Goal: Transaction & Acquisition: Purchase product/service

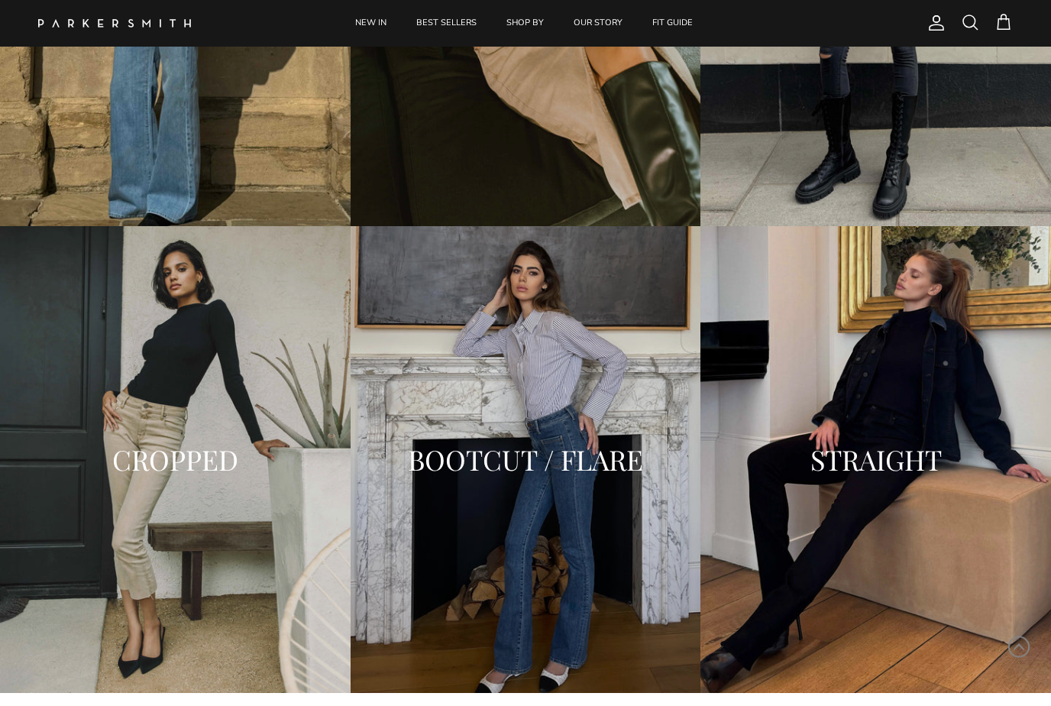
scroll to position [2058, 0]
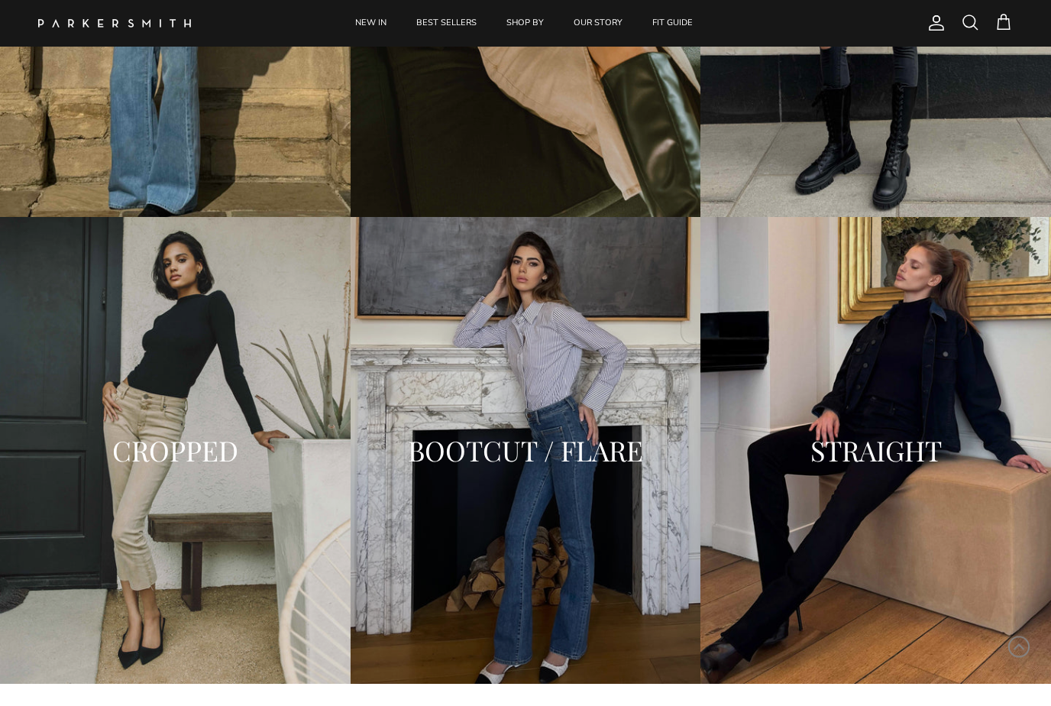
click at [587, 500] on div "BOOTCUT / FLARE" at bounding box center [526, 452] width 351 height 468
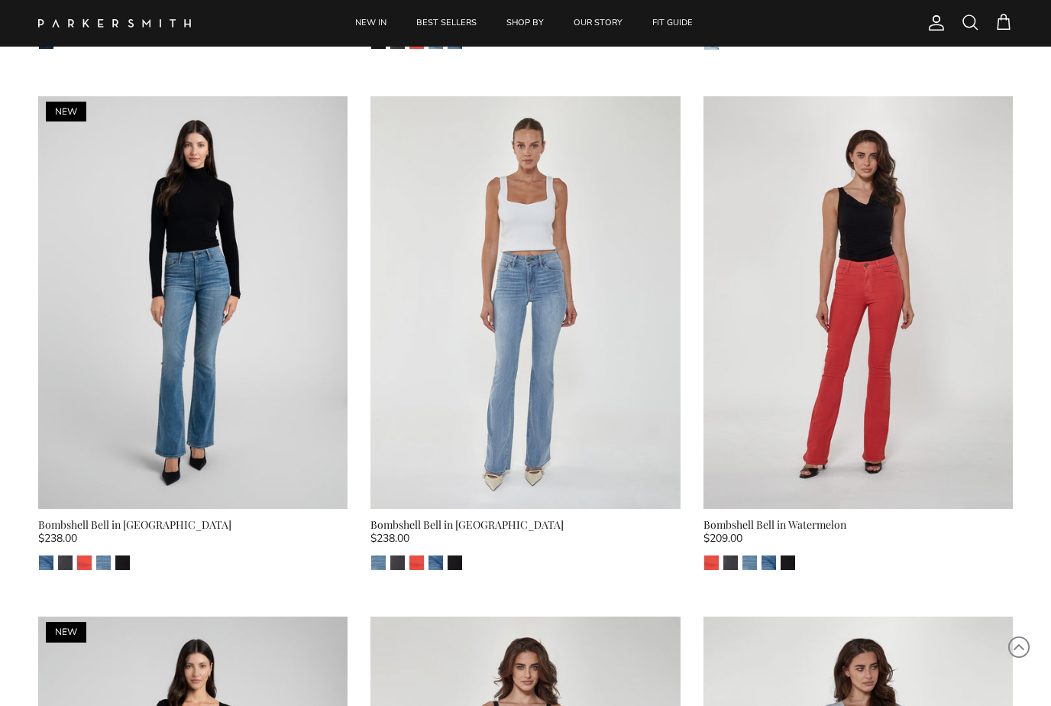
scroll to position [1099, 0]
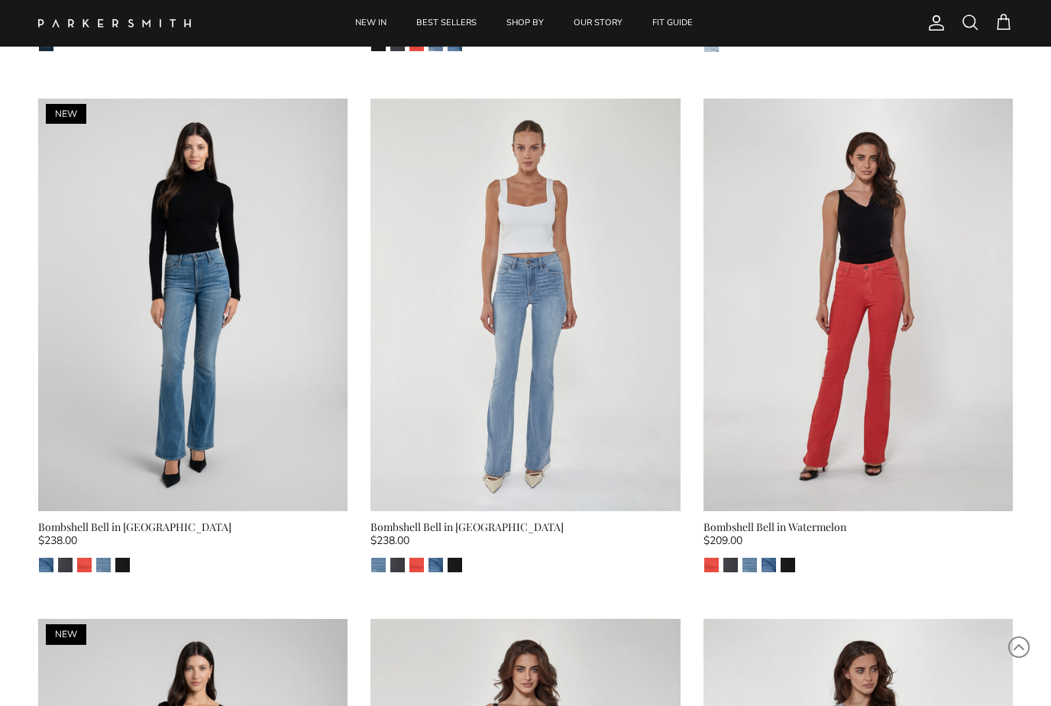
click at [564, 355] on img at bounding box center [525, 305] width 309 height 413
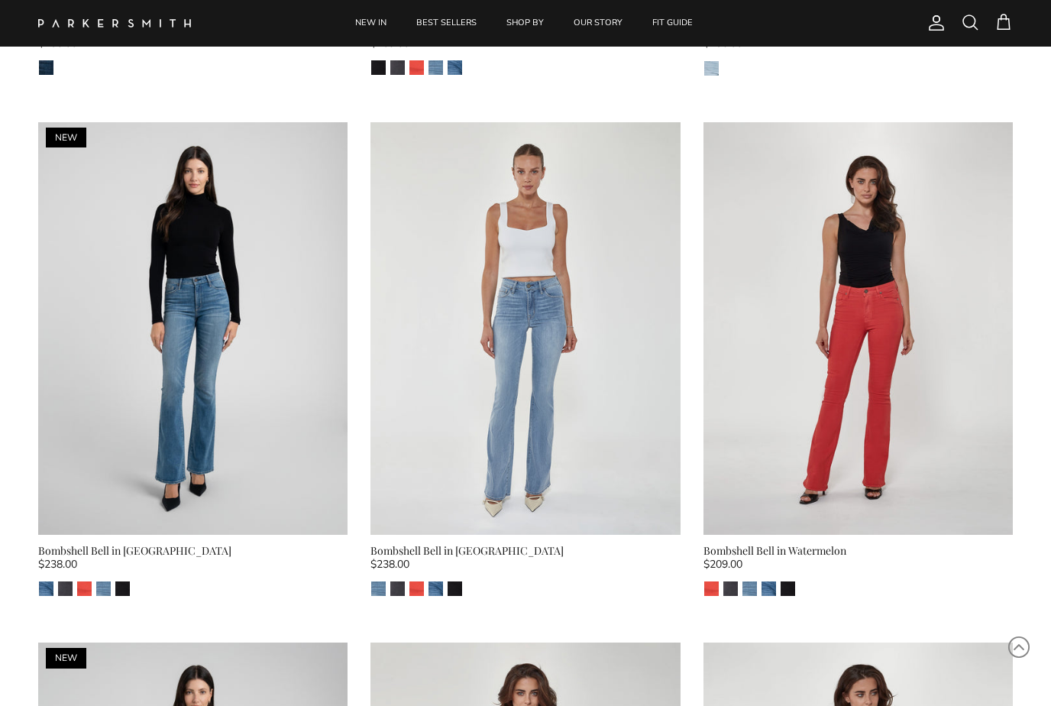
scroll to position [1075, 0]
click at [552, 387] on img at bounding box center [525, 329] width 309 height 413
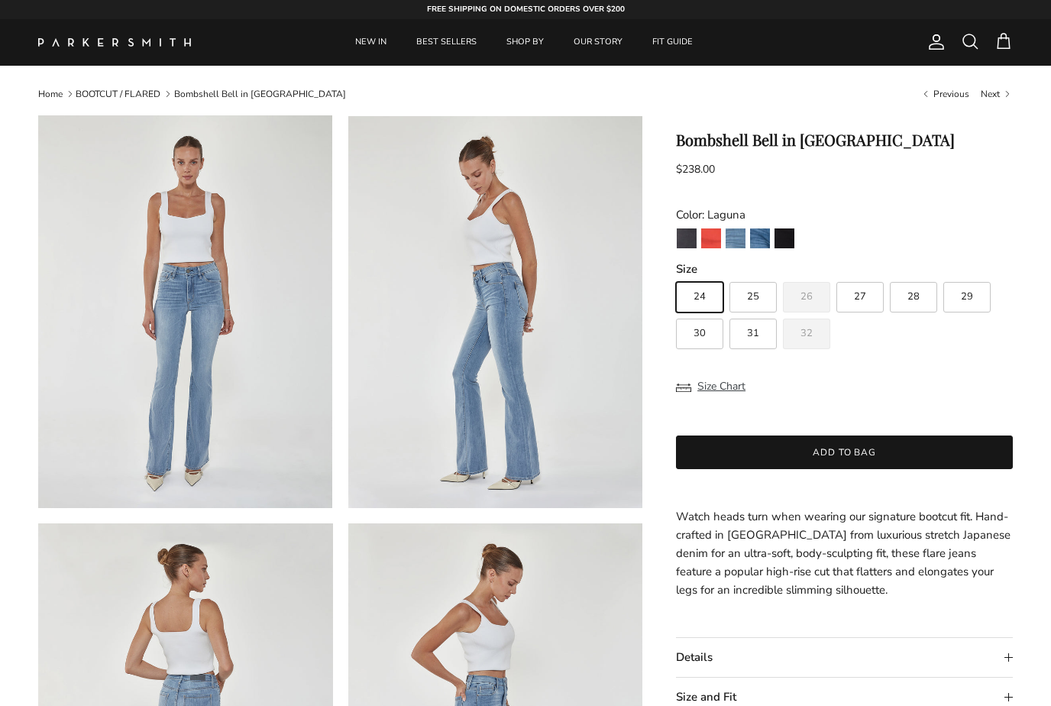
click at [766, 237] on img "Venice" at bounding box center [760, 238] width 20 height 20
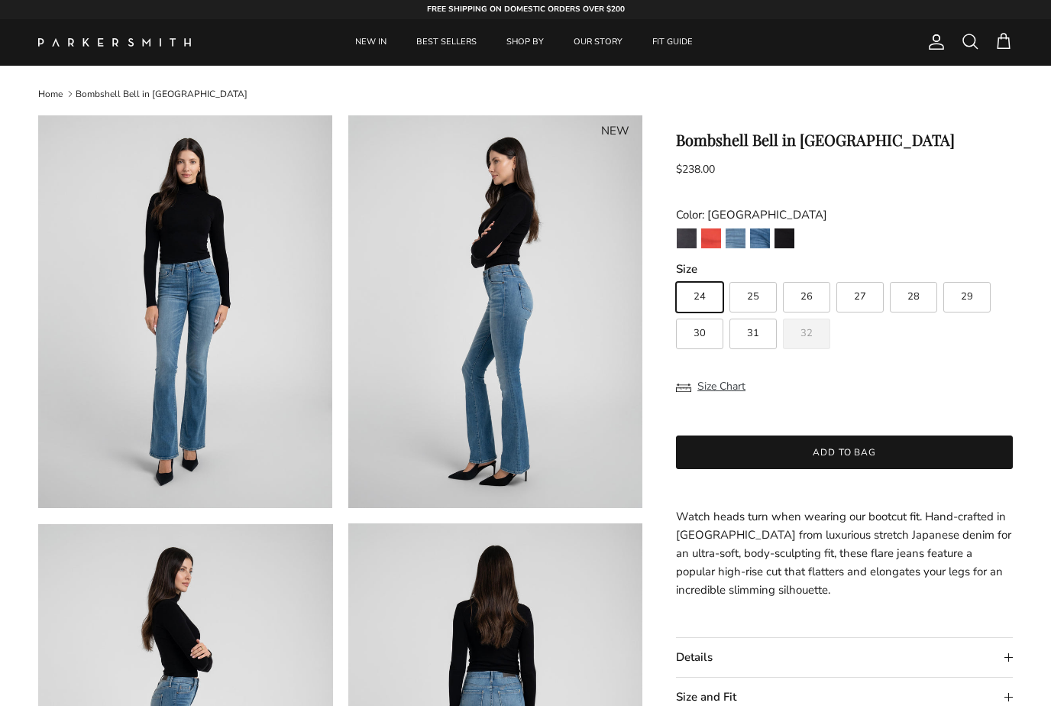
click at [808, 300] on span "26" at bounding box center [807, 297] width 12 height 10
click at [676, 276] on input "26" at bounding box center [675, 275] width 1 height 1
radio input "true"
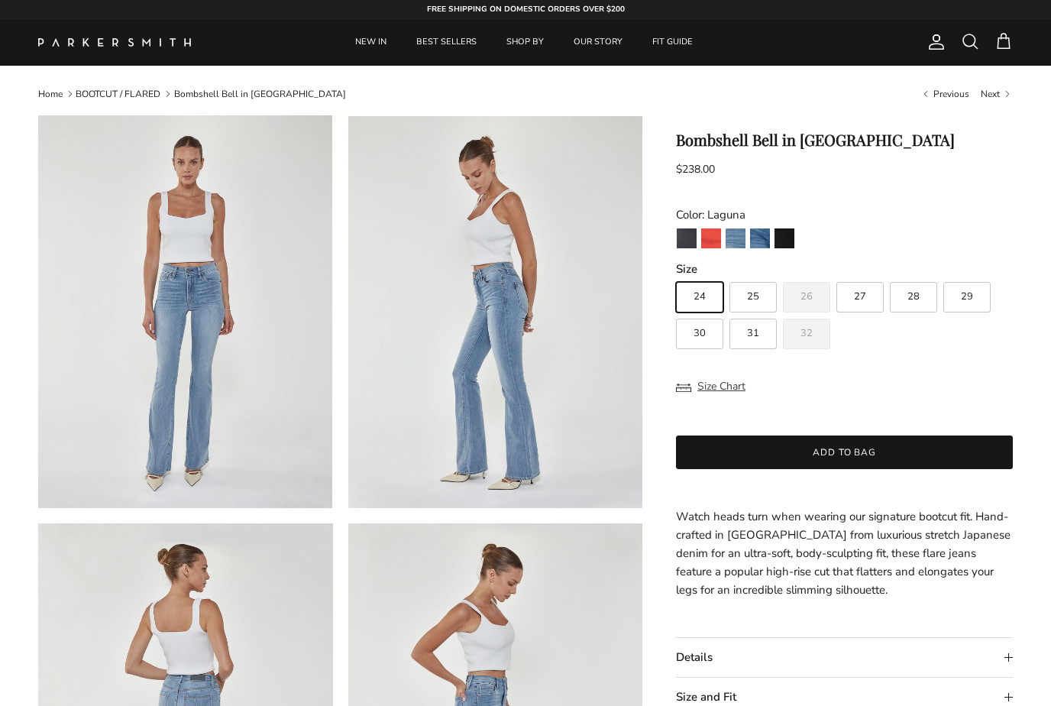
click at [780, 231] on img "Stallion" at bounding box center [785, 238] width 20 height 20
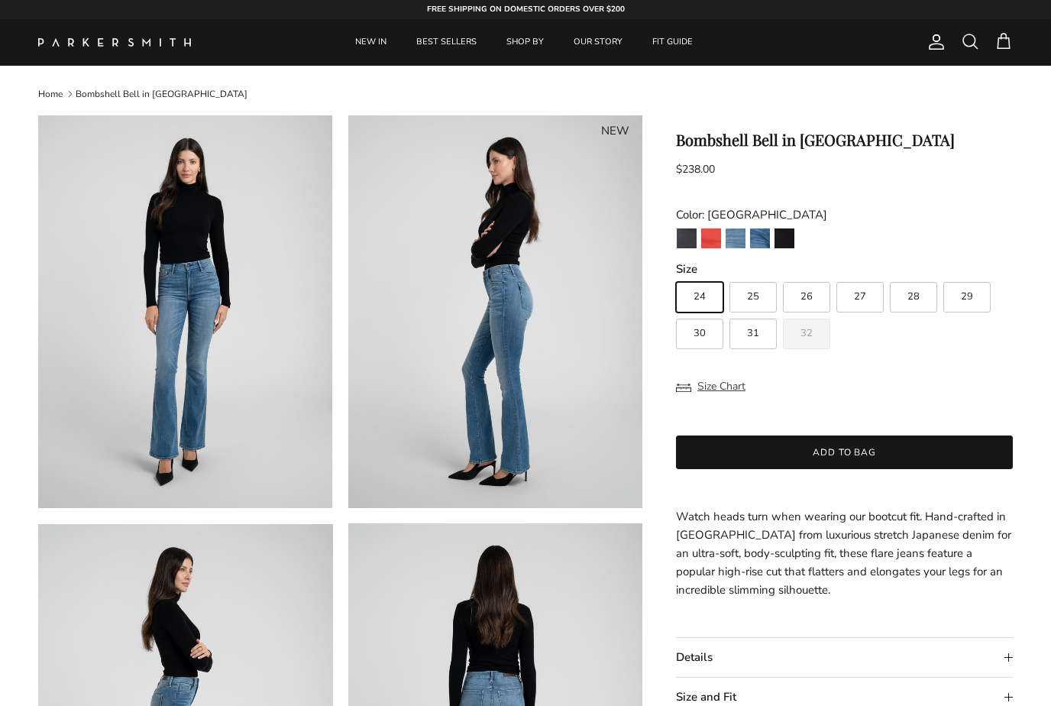
click at [755, 234] on img "Venice" at bounding box center [760, 238] width 20 height 20
click at [763, 238] on img "Venice" at bounding box center [760, 238] width 20 height 20
click at [751, 236] on img "Venice" at bounding box center [760, 238] width 20 height 20
click at [808, 296] on span "26" at bounding box center [807, 297] width 12 height 10
click at [676, 276] on input "26" at bounding box center [675, 275] width 1 height 1
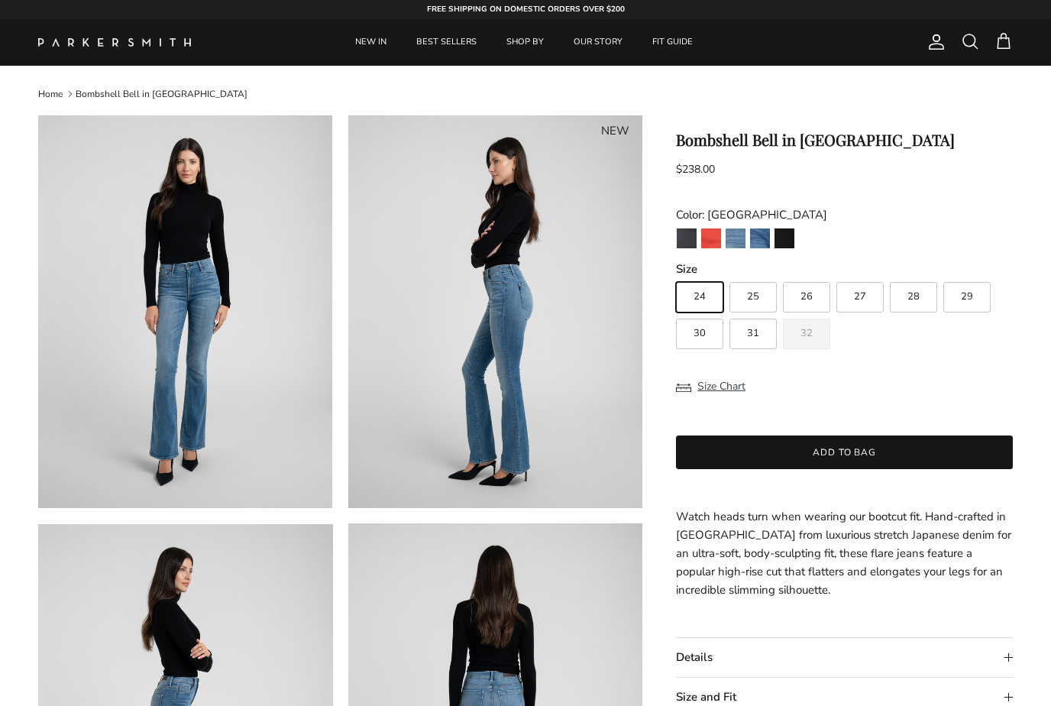
radio input "true"
click at [686, 235] on img "Point Break" at bounding box center [687, 238] width 20 height 20
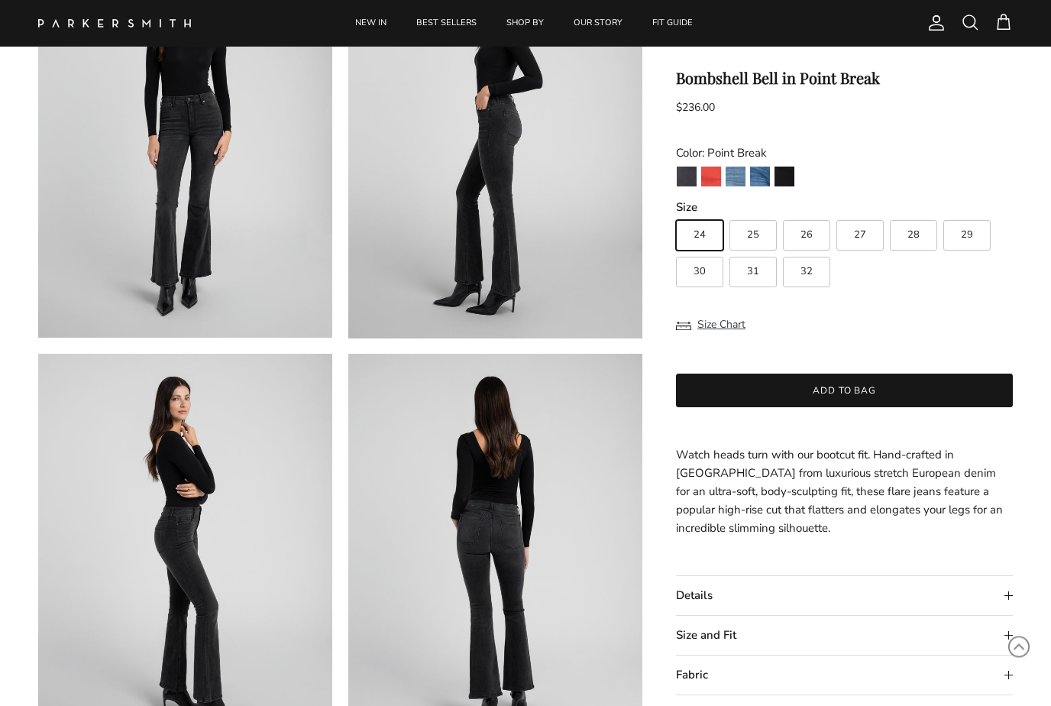
scroll to position [186, 0]
click at [805, 246] on label "26" at bounding box center [806, 236] width 47 height 31
click at [676, 215] on input "26" at bounding box center [675, 214] width 1 height 1
radio input "true"
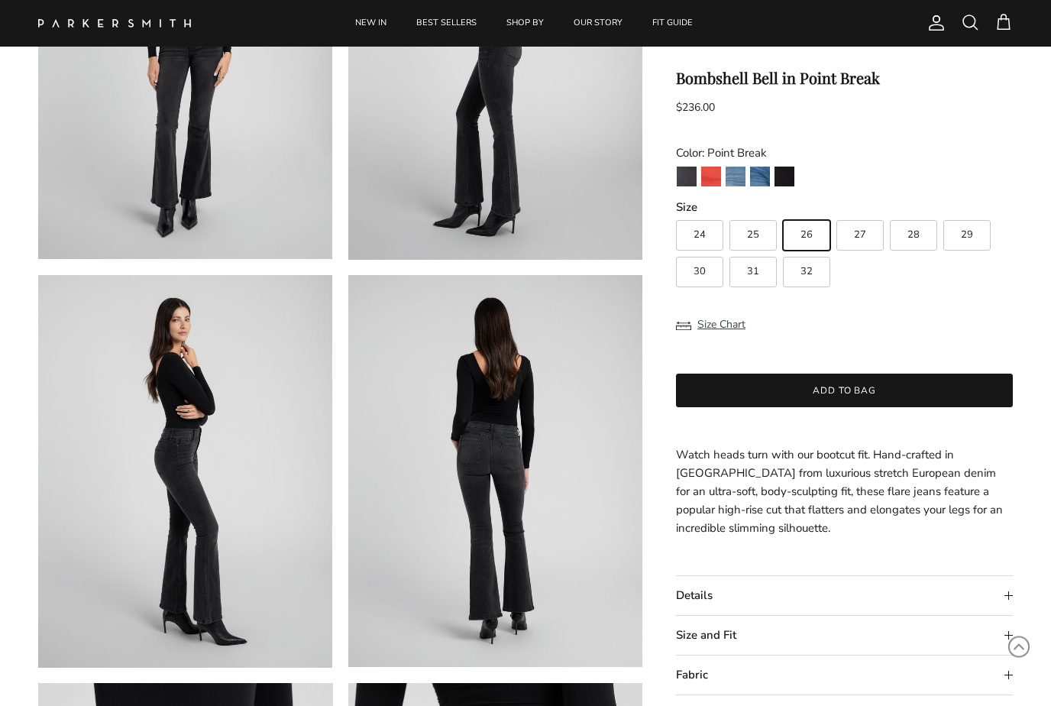
scroll to position [266, 0]
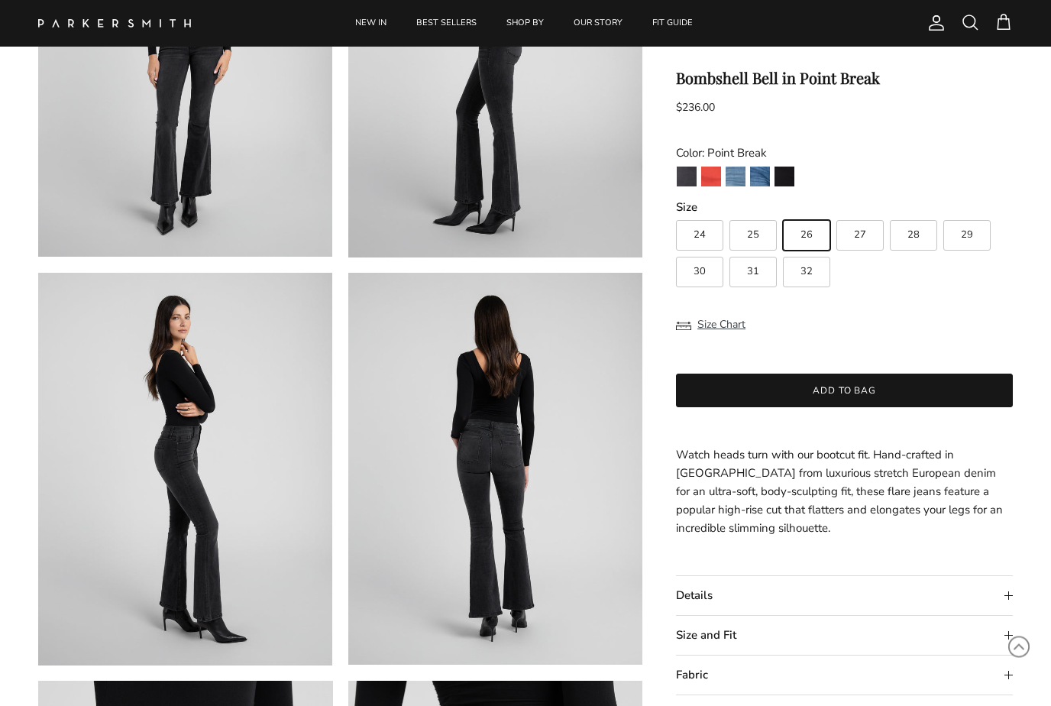
click at [847, 380] on button "Add to bag" at bounding box center [844, 391] width 337 height 34
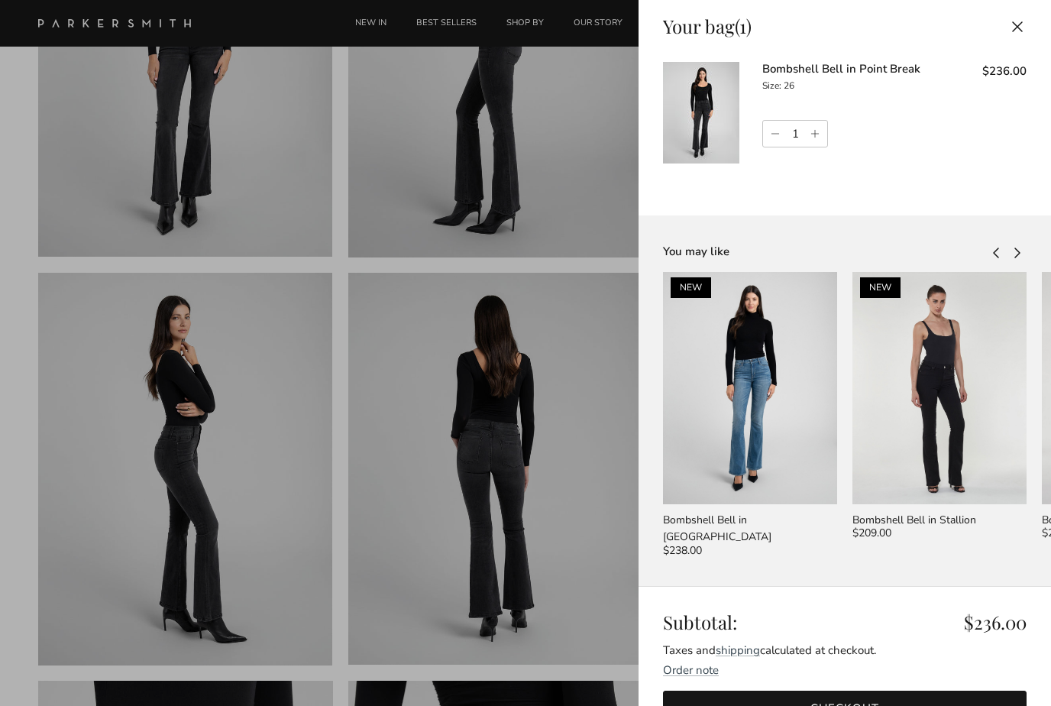
click at [1028, 18] on button "Close" at bounding box center [1018, 26] width 34 height 34
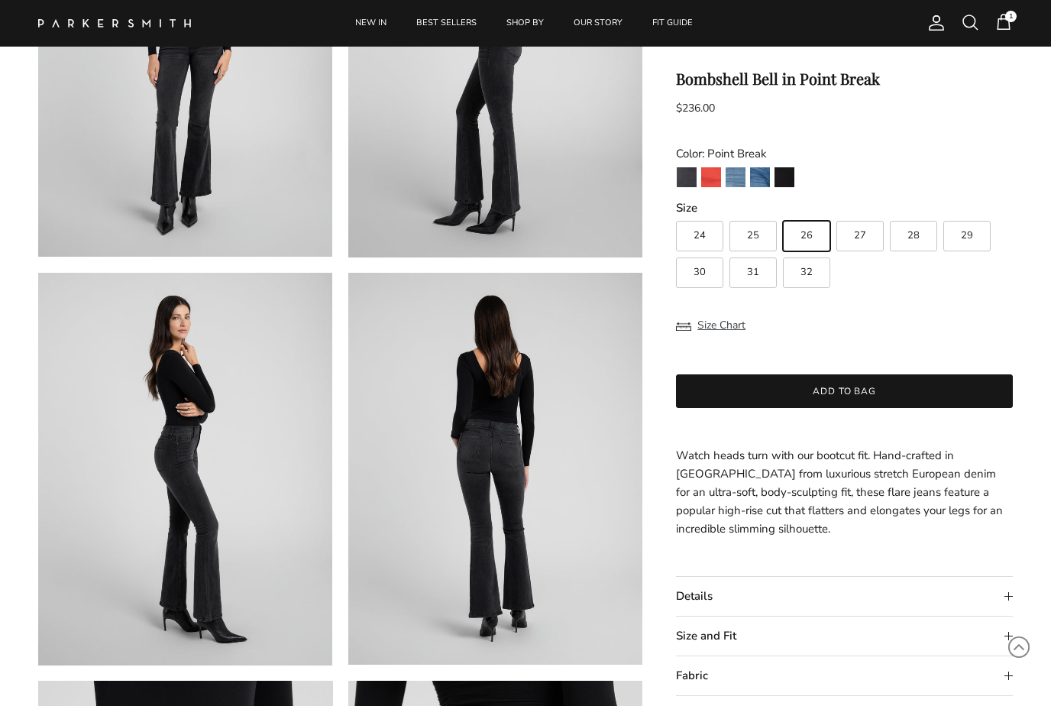
click at [786, 181] on img "Stallion" at bounding box center [785, 177] width 20 height 20
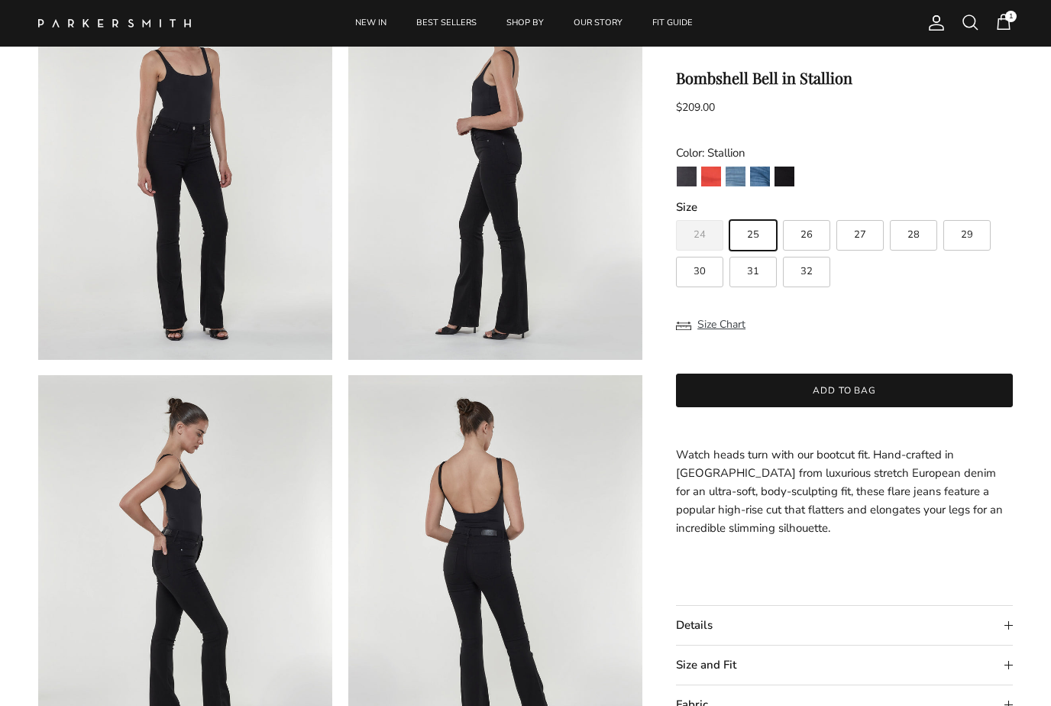
scroll to position [164, 0]
click at [857, 394] on button "Add to bag" at bounding box center [844, 391] width 337 height 34
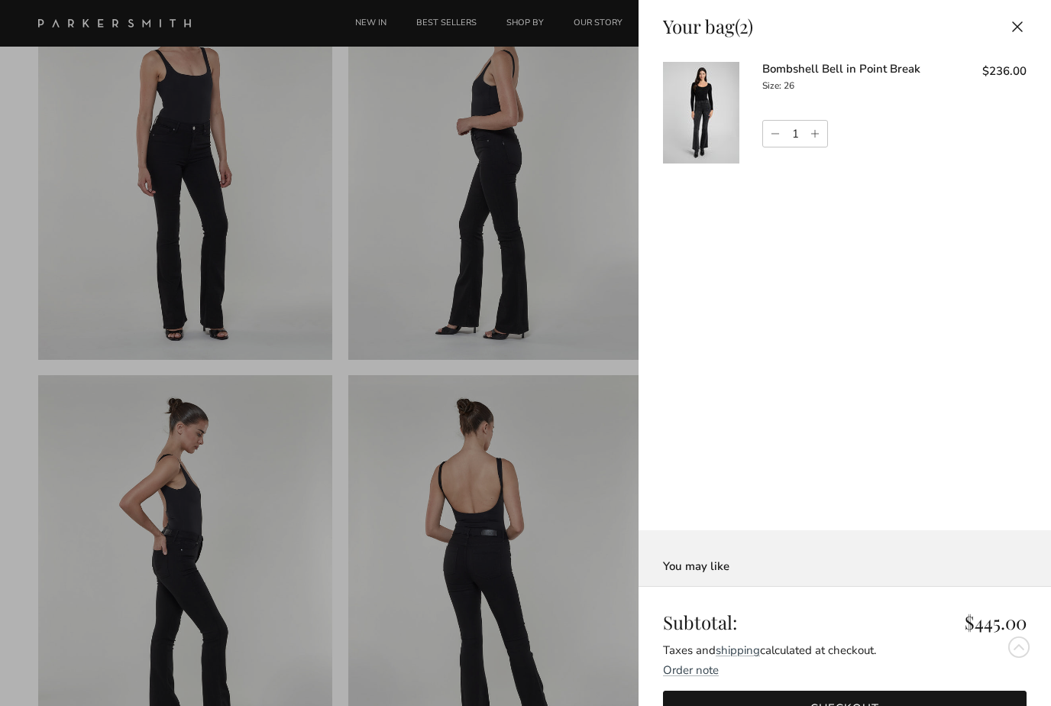
scroll to position [0, 0]
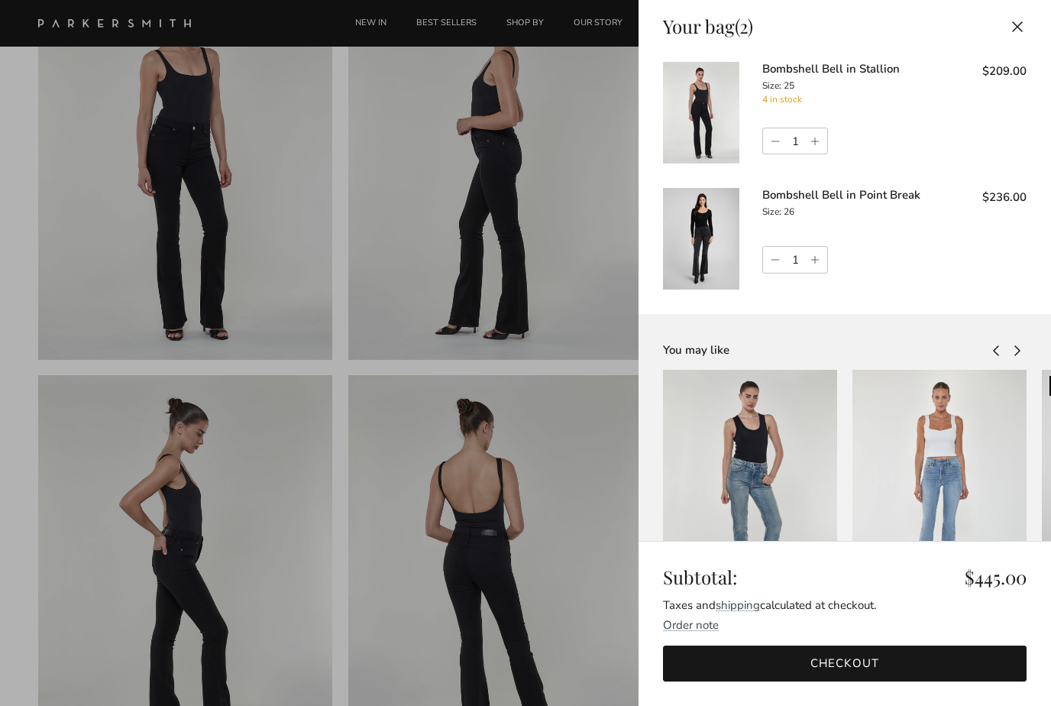
click at [711, 112] on img at bounding box center [701, 113] width 76 height 102
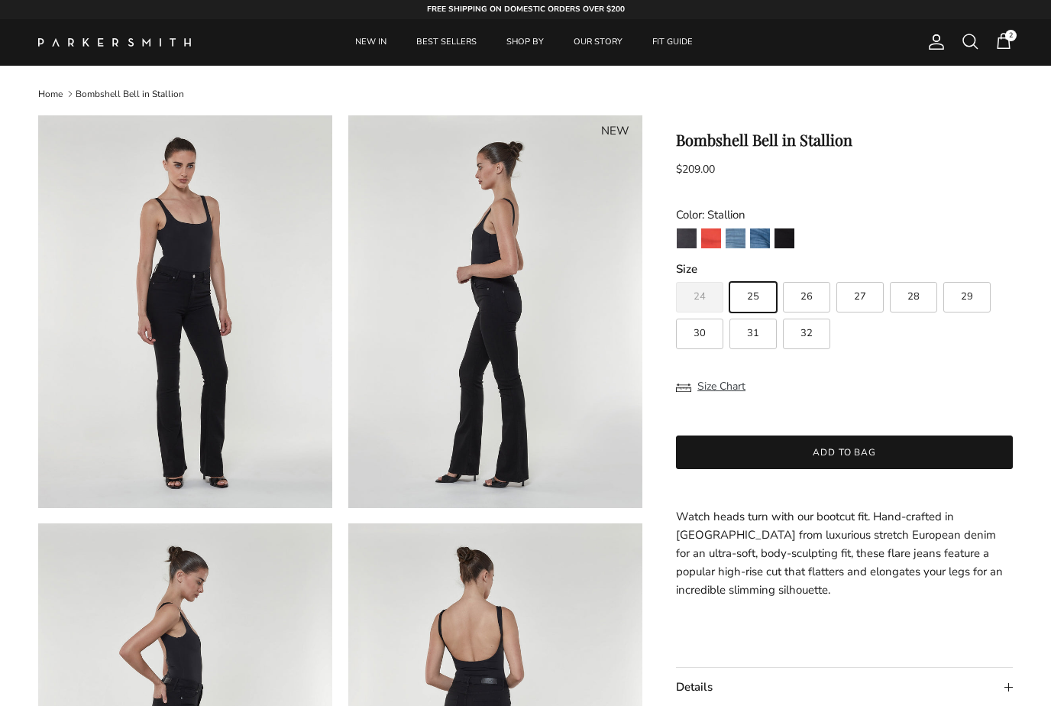
click at [1016, 38] on span "2" at bounding box center [1010, 35] width 11 height 11
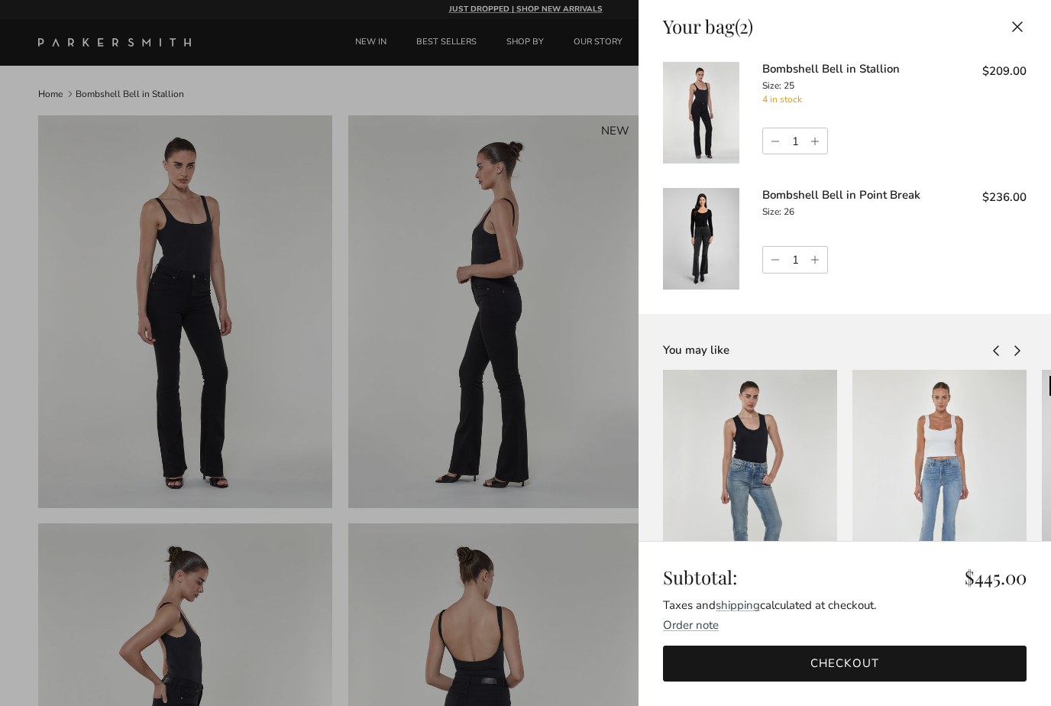
click at [717, 244] on img at bounding box center [701, 239] width 76 height 102
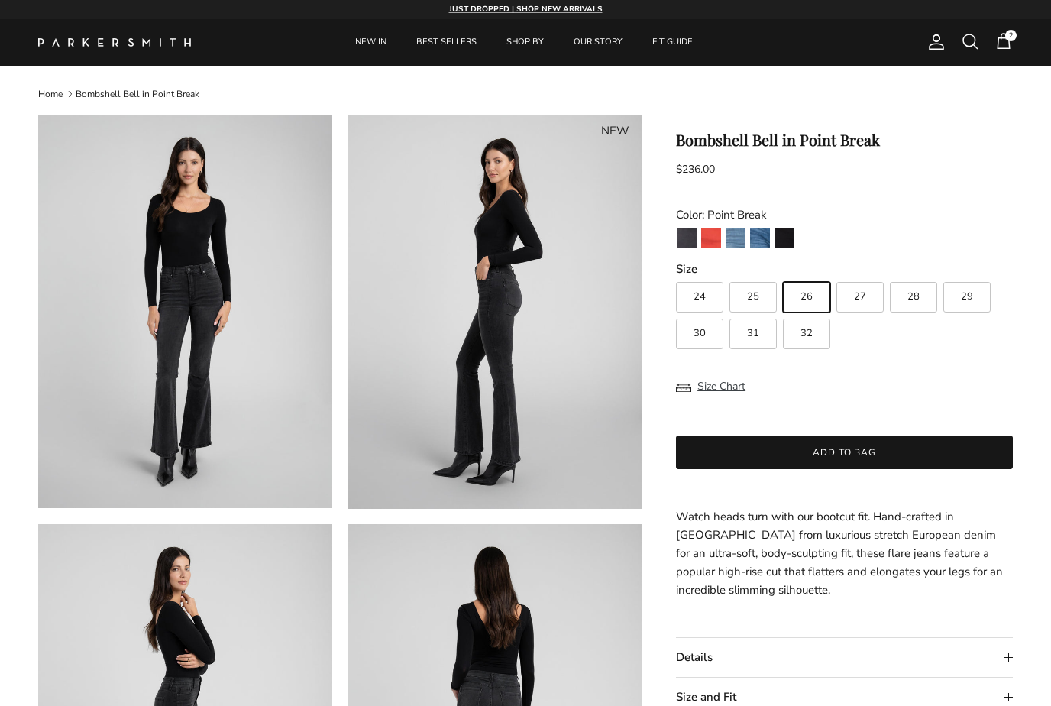
click at [769, 238] on img "Venice" at bounding box center [760, 238] width 20 height 20
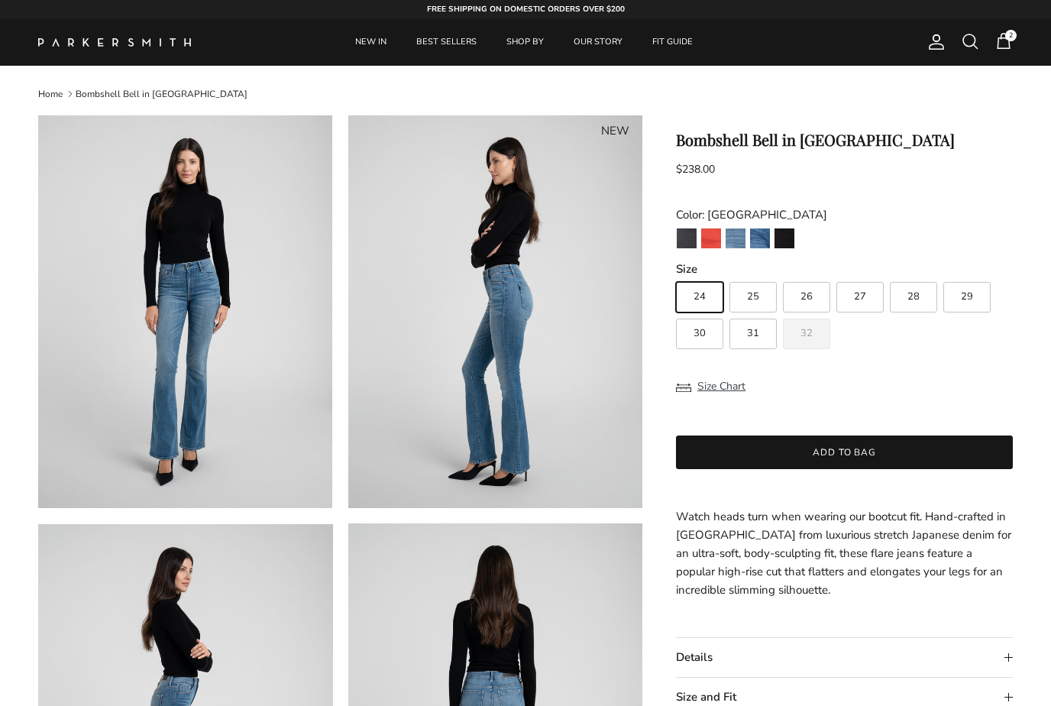
click at [817, 293] on label "26" at bounding box center [806, 297] width 47 height 31
click at [676, 276] on input "26" at bounding box center [675, 275] width 1 height 1
radio input "true"
click at [847, 452] on button "Add to bag" at bounding box center [844, 453] width 337 height 34
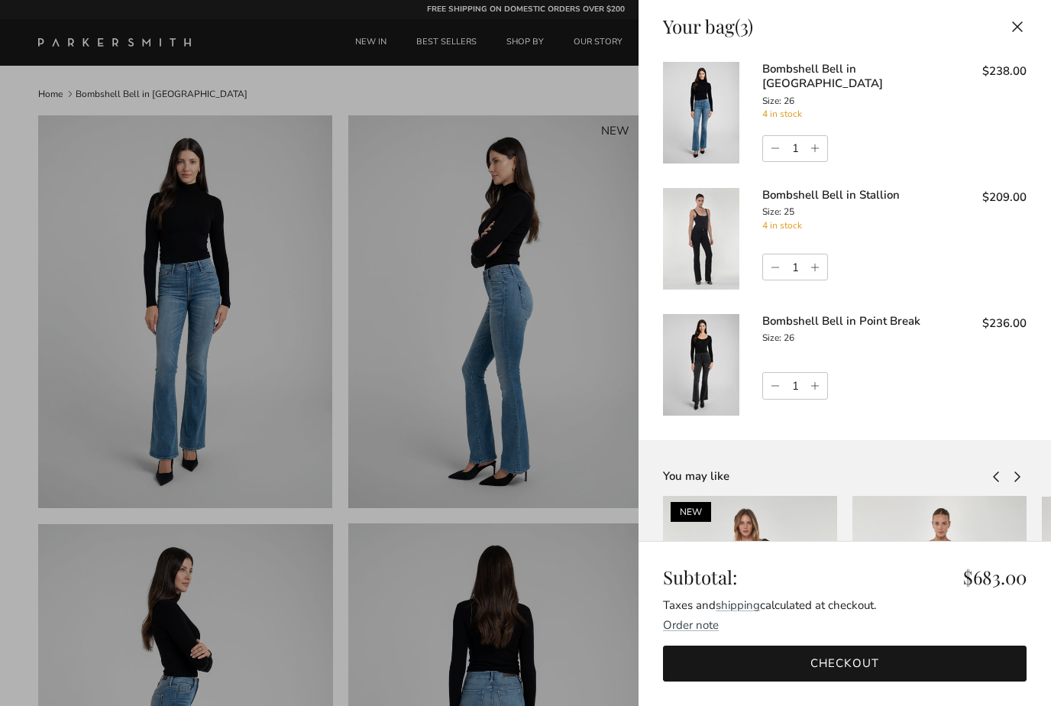
click at [774, 390] on link "Decrease quantity" at bounding box center [773, 386] width 21 height 26
type input "0"
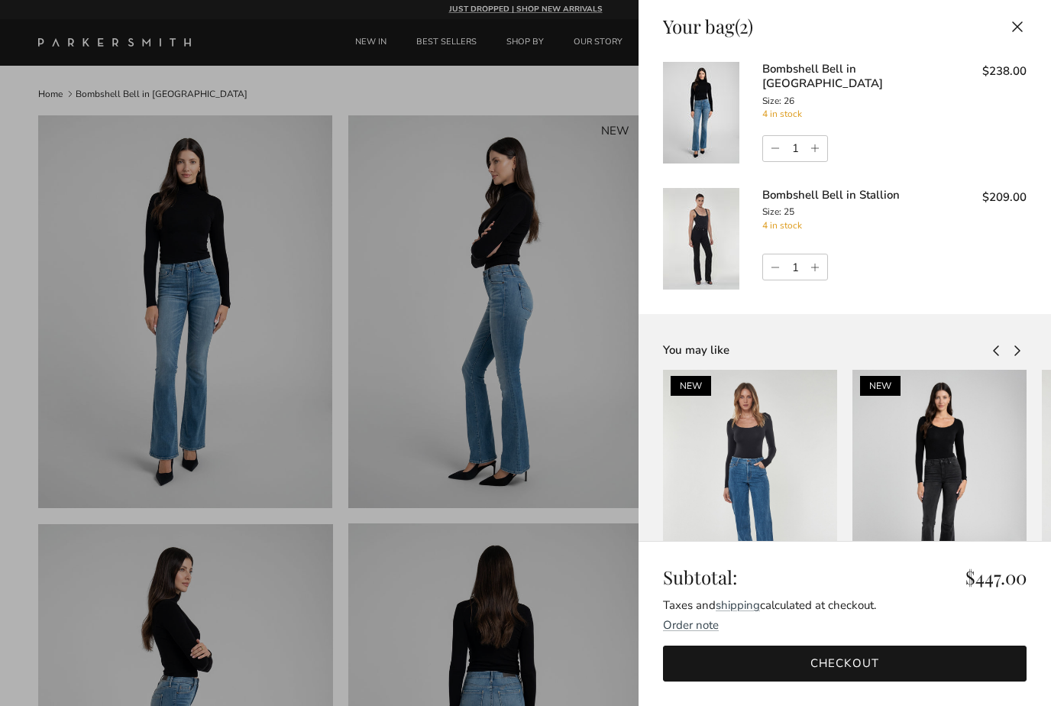
click at [858, 646] on link "Checkout" at bounding box center [845, 664] width 364 height 36
